Goal: Use online tool/utility: Use online tool/utility

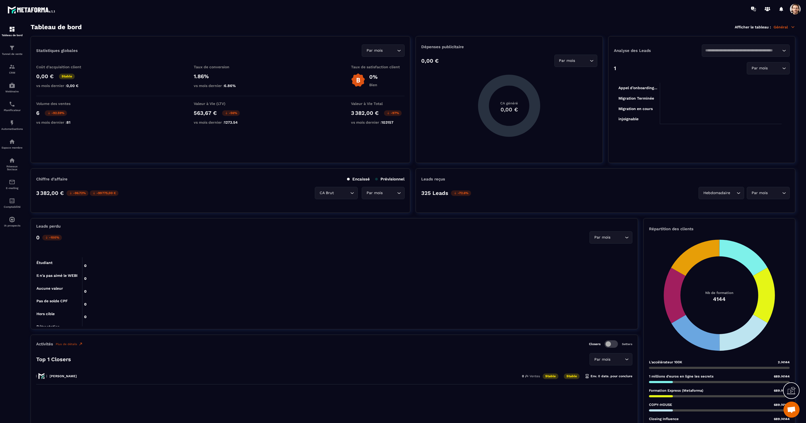
click at [337, 195] on input "Search for option" at bounding box center [342, 193] width 14 height 6
click at [333, 212] on li "CA Net" at bounding box center [336, 215] width 42 height 11
click at [381, 194] on div "Par mois" at bounding box center [380, 193] width 32 height 6
click at [381, 214] on p "Année" at bounding box center [383, 214] width 32 height 5
